Goal: Find specific fact: Find specific fact

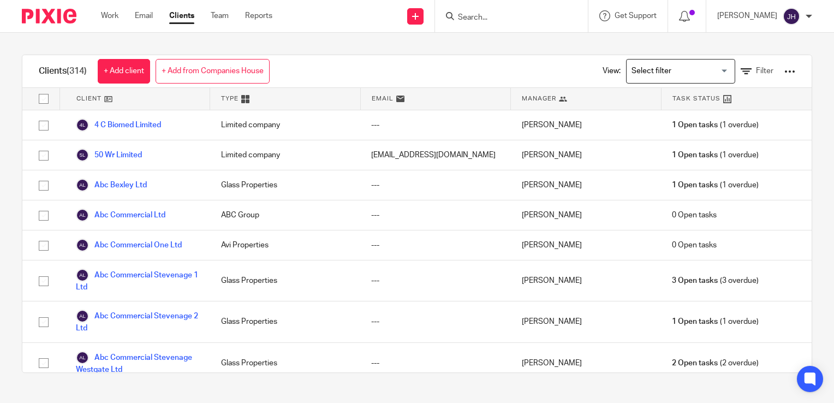
click at [515, 13] on input "Search" at bounding box center [506, 18] width 98 height 10
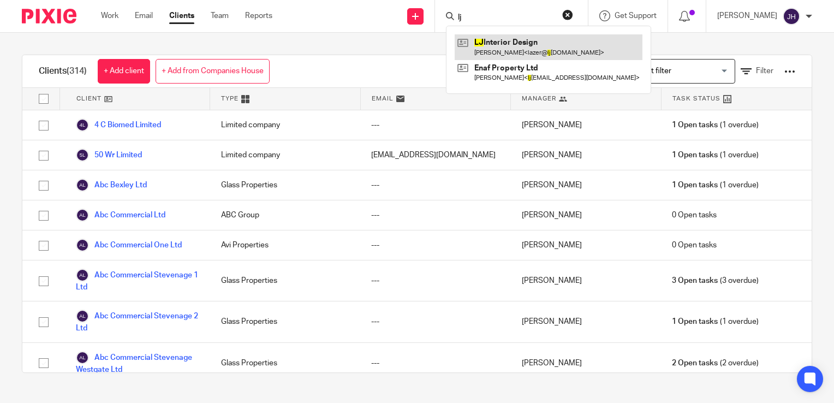
type input "lj"
click at [496, 57] on link at bounding box center [549, 46] width 188 height 25
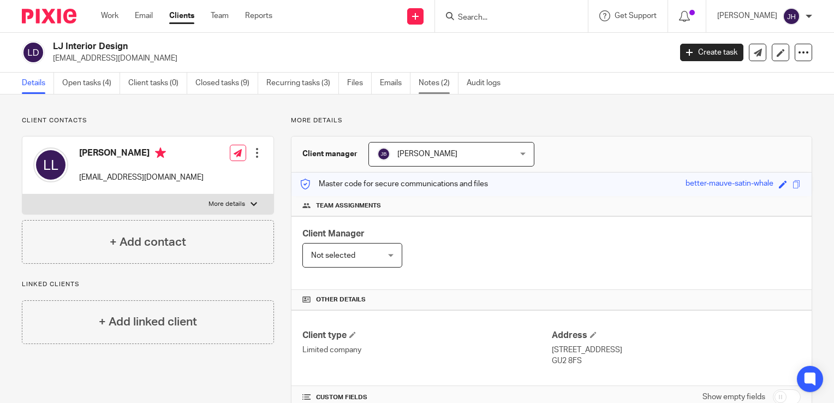
click at [438, 85] on link "Notes (2)" at bounding box center [439, 83] width 40 height 21
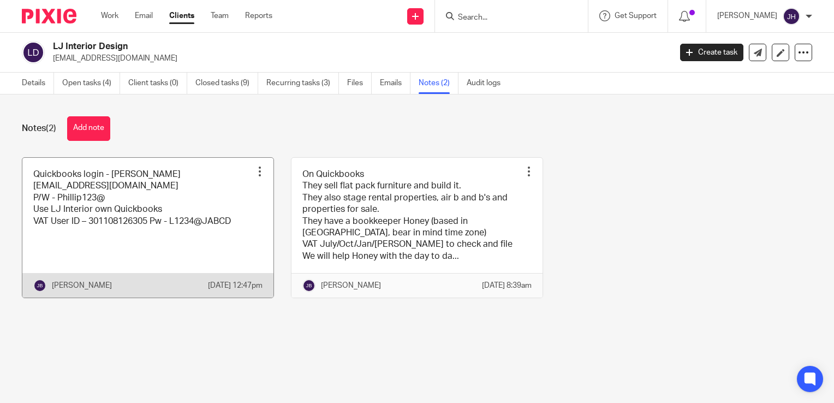
click at [201, 187] on link at bounding box center [147, 228] width 251 height 140
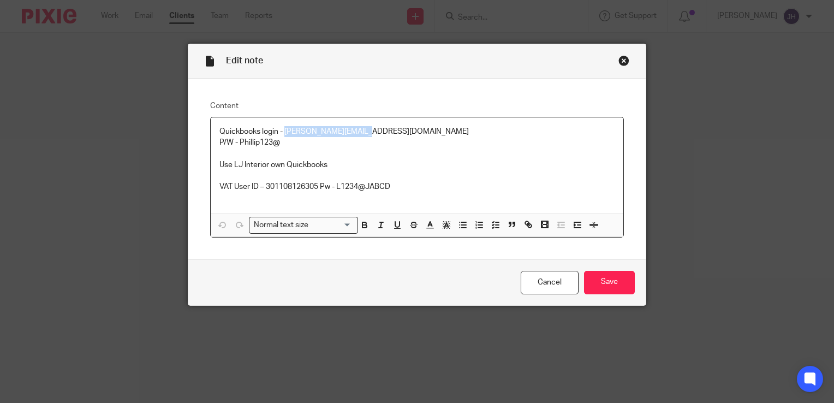
drag, startPoint x: 361, startPoint y: 132, endPoint x: 280, endPoint y: 131, distance: 81.3
click at [280, 131] on p "Quickbooks login - jo@jacobsandco.co.uk" at bounding box center [416, 131] width 395 height 11
copy p "jo@jacobsandco.co.uk"
click at [618, 62] on div "Close this dialog window" at bounding box center [623, 60] width 11 height 11
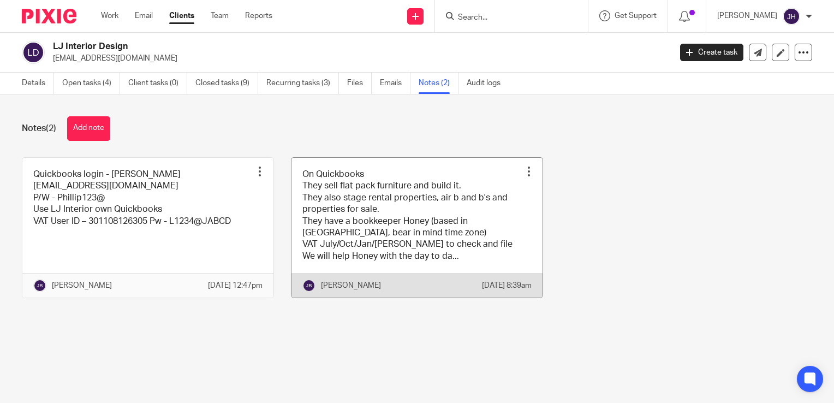
click at [449, 222] on link at bounding box center [416, 228] width 251 height 140
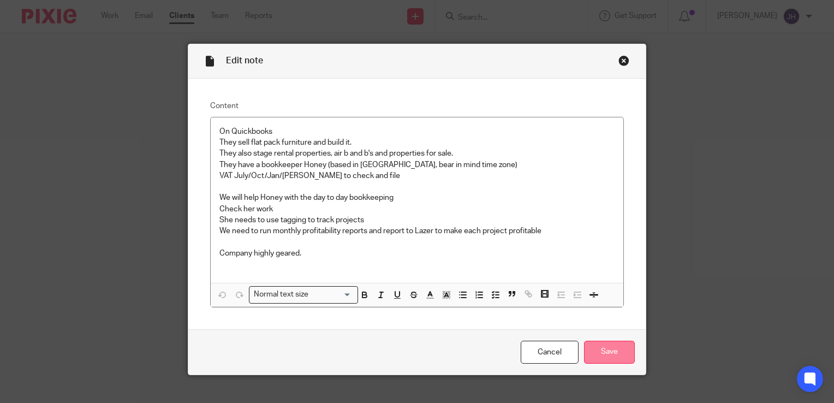
click at [589, 351] on input "Save" at bounding box center [609, 352] width 51 height 23
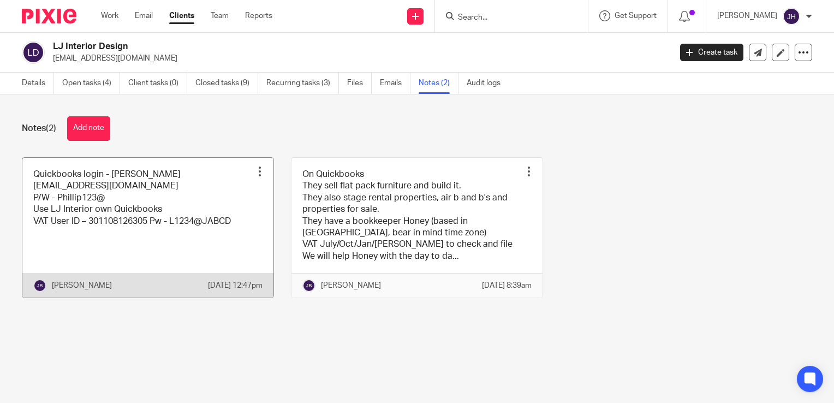
click at [199, 188] on link at bounding box center [147, 228] width 251 height 140
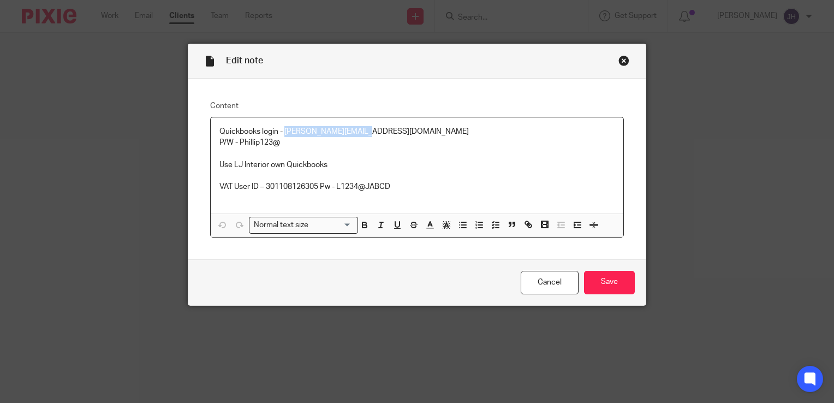
drag, startPoint x: 360, startPoint y: 129, endPoint x: 280, endPoint y: 128, distance: 80.2
click at [280, 128] on p "Quickbooks login - [PERSON_NAME][EMAIL_ADDRESS][DOMAIN_NAME]" at bounding box center [416, 131] width 395 height 11
copy p "[EMAIL_ADDRESS][DOMAIN_NAME]"
click at [283, 140] on p "P/W - Phillip123@" at bounding box center [416, 142] width 395 height 11
drag, startPoint x: 283, startPoint y: 140, endPoint x: 238, endPoint y: 140, distance: 44.8
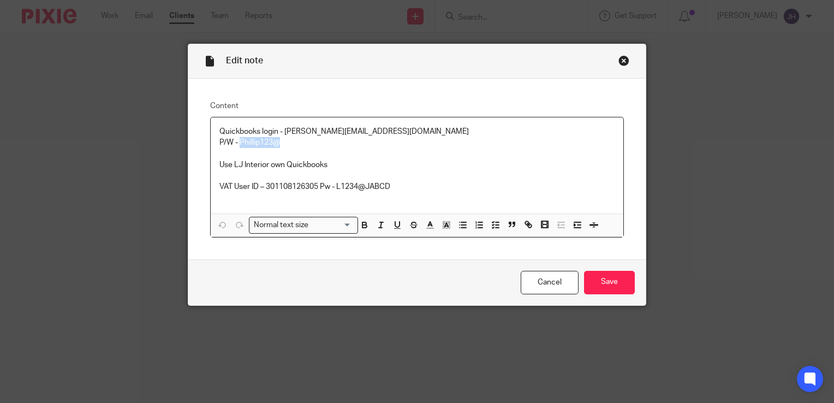
click at [238, 140] on p "P/W - Phillip123@" at bounding box center [416, 142] width 395 height 11
copy p "hillip123@"
drag, startPoint x: 236, startPoint y: 144, endPoint x: 283, endPoint y: 148, distance: 46.6
click at [283, 148] on div "Quickbooks login - [PERSON_NAME][EMAIL_ADDRESS][DOMAIN_NAME] P/W - Phillip123@ …" at bounding box center [417, 165] width 413 height 96
copy p "Phillip123@"
